Goal: Task Accomplishment & Management: Use online tool/utility

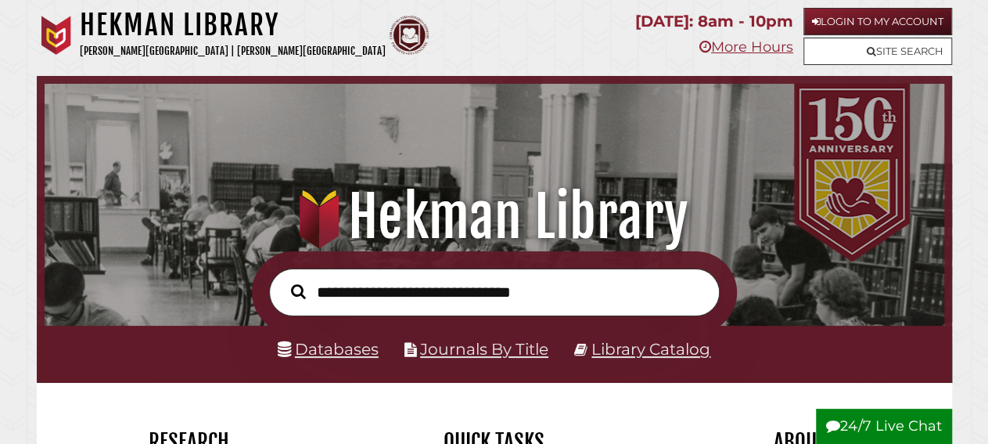
scroll to position [297, 892]
click at [897, 18] on link "Login to My Account" at bounding box center [877, 21] width 149 height 27
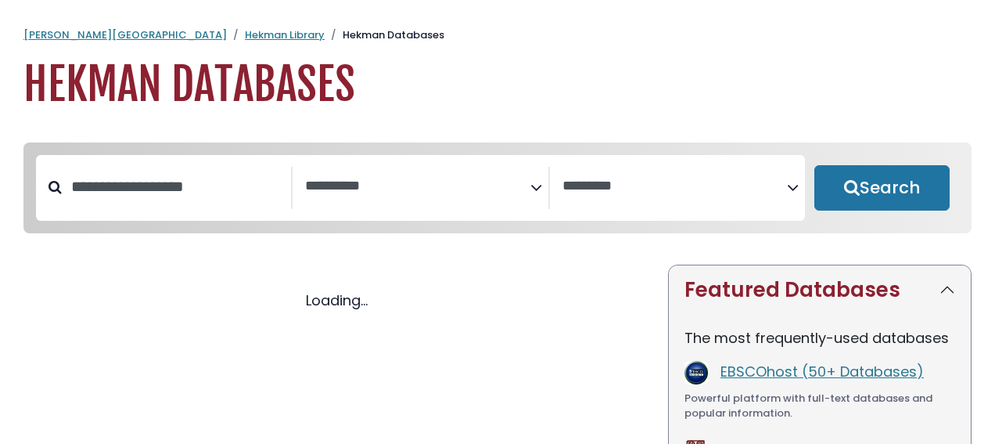
select select "Database Subject Filter"
select select "Database Vendors Filter"
select select "Database Subject Filter"
select select "Database Vendors Filter"
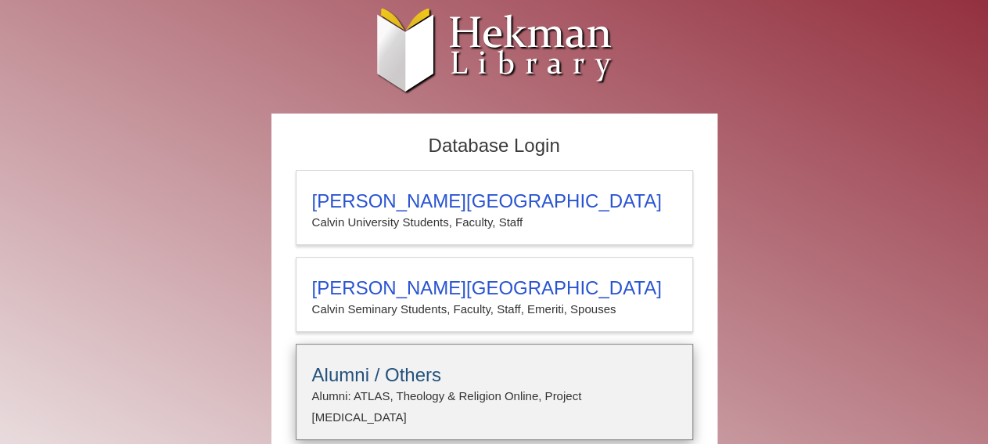
click at [387, 372] on h3 "Alumni / Others" at bounding box center [494, 375] width 365 height 22
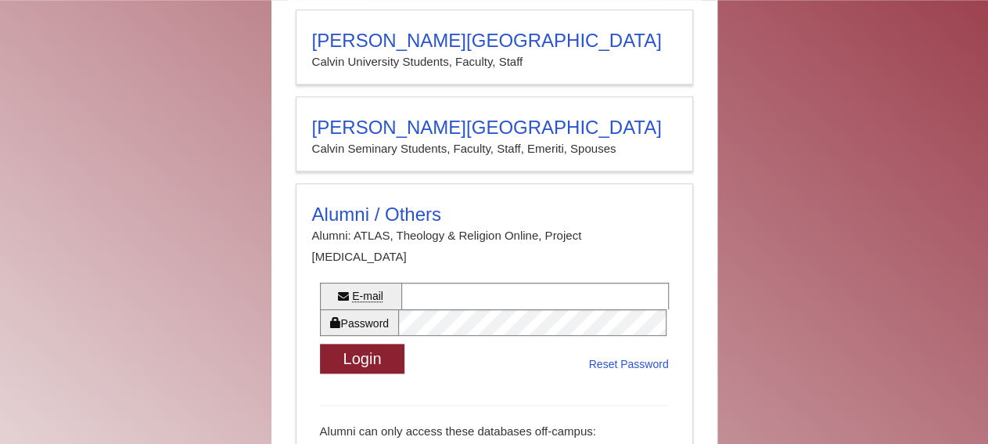
scroll to position [164, 0]
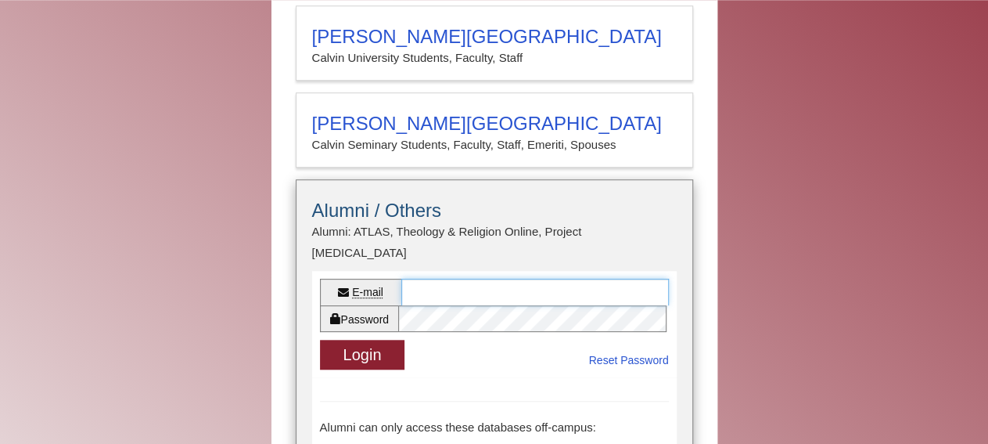
click at [473, 278] on input "E-mail" at bounding box center [535, 291] width 268 height 27
type input "**********"
click at [361, 340] on button "Login" at bounding box center [362, 355] width 85 height 31
